Goal: Task Accomplishment & Management: Use online tool/utility

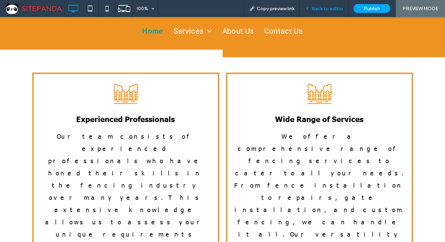
click at [332, 8] on span "Back to editor" at bounding box center [327, 9] width 31 height 6
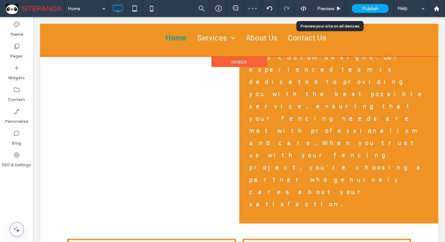
scroll to position [1863, 0]
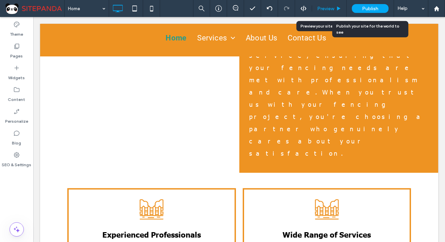
click at [335, 6] on div "Preview" at bounding box center [329, 9] width 34 height 6
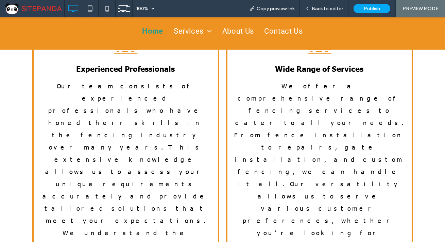
scroll to position [1825, 0]
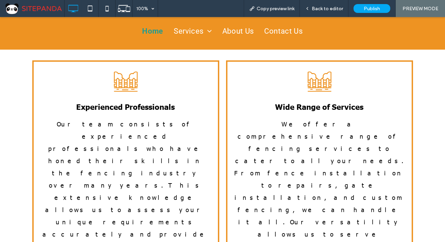
drag, startPoint x: 389, startPoint y: 74, endPoint x: 254, endPoint y: 58, distance: 136.3
copy span "Key Benefits of Hiring Skilled Fencing Builders"
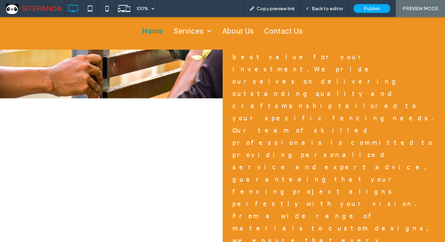
scroll to position [3382, 0]
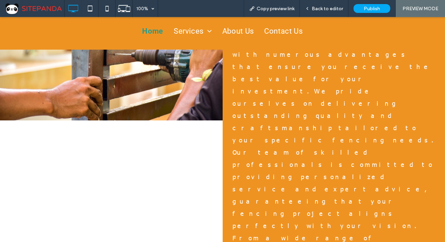
drag, startPoint x: 404, startPoint y: 112, endPoint x: 0, endPoint y: 110, distance: 404.0
copy span "Guided by Vision and Mission to Achieve Excellence"
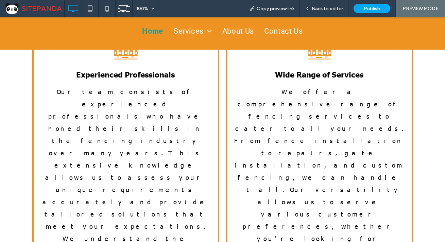
scroll to position [1751, 0]
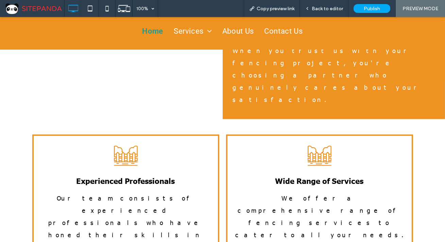
drag, startPoint x: 345, startPoint y: 146, endPoint x: 196, endPoint y: 117, distance: 152.1
copy div "Click To Paste Key Benefits of Hiring Skilled Fencing Builders"
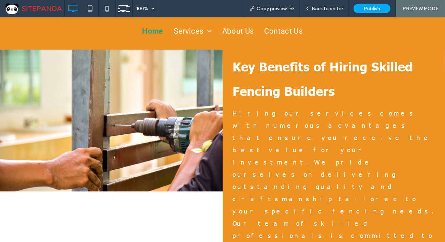
scroll to position [3373, 0]
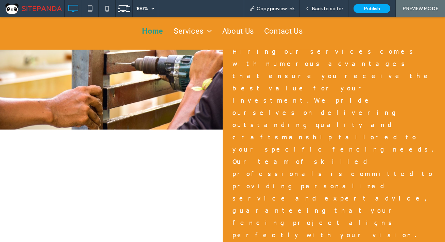
drag, startPoint x: 400, startPoint y: 120, endPoint x: 30, endPoint y: 125, distance: 369.7
copy span "Guided by Vision and Mission to Achieve Excellence"
